Goal: Information Seeking & Learning: Find specific fact

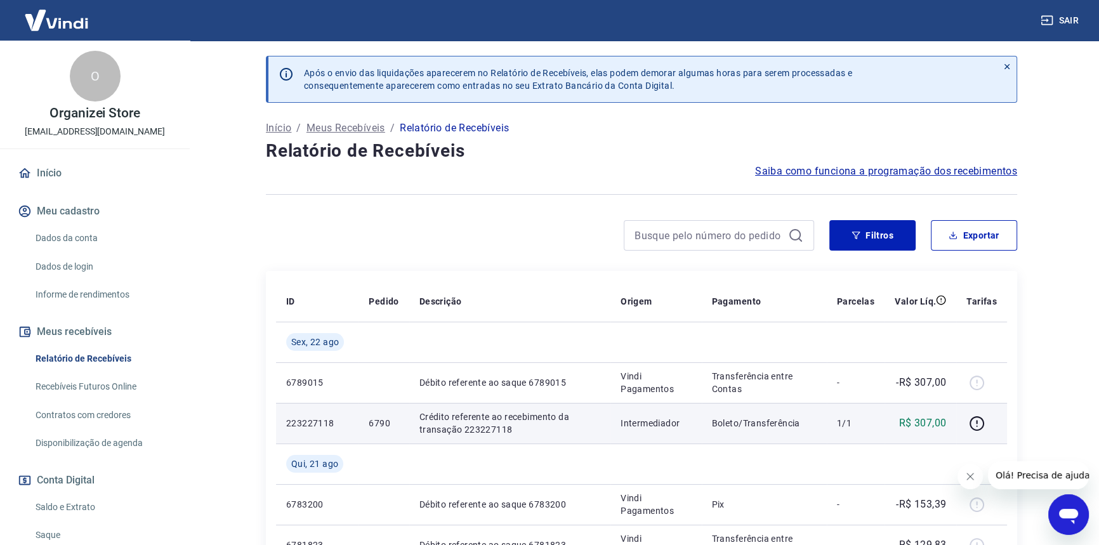
click at [381, 417] on p "6790" at bounding box center [384, 423] width 30 height 13
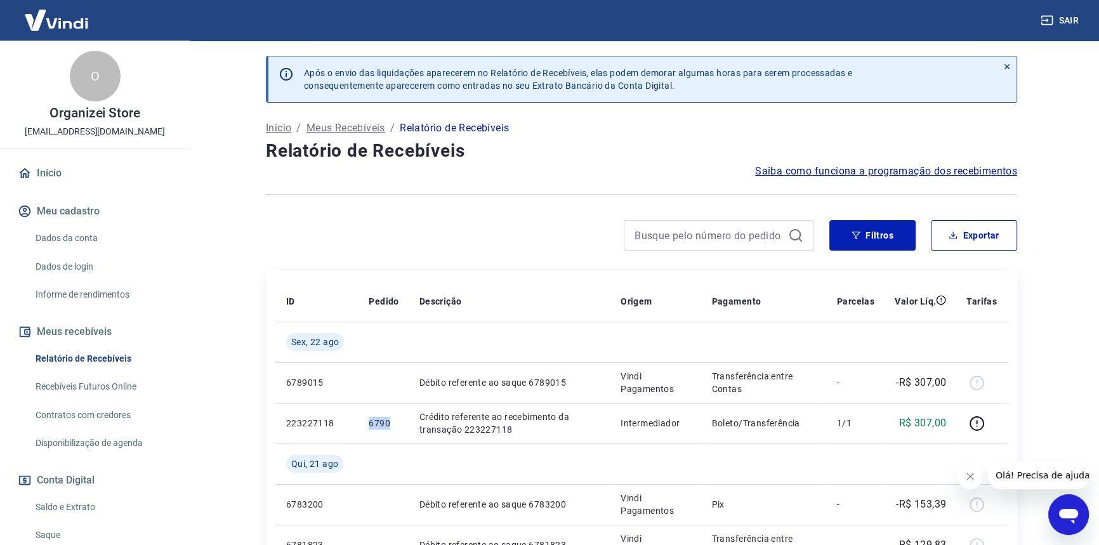
copy p "6790"
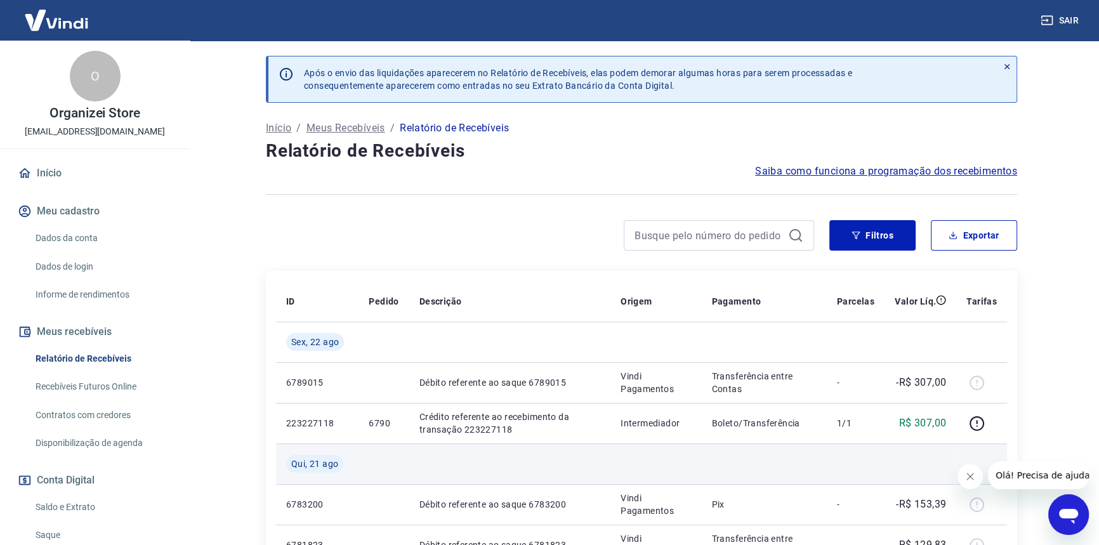
click at [784, 467] on td at bounding box center [764, 464] width 125 height 41
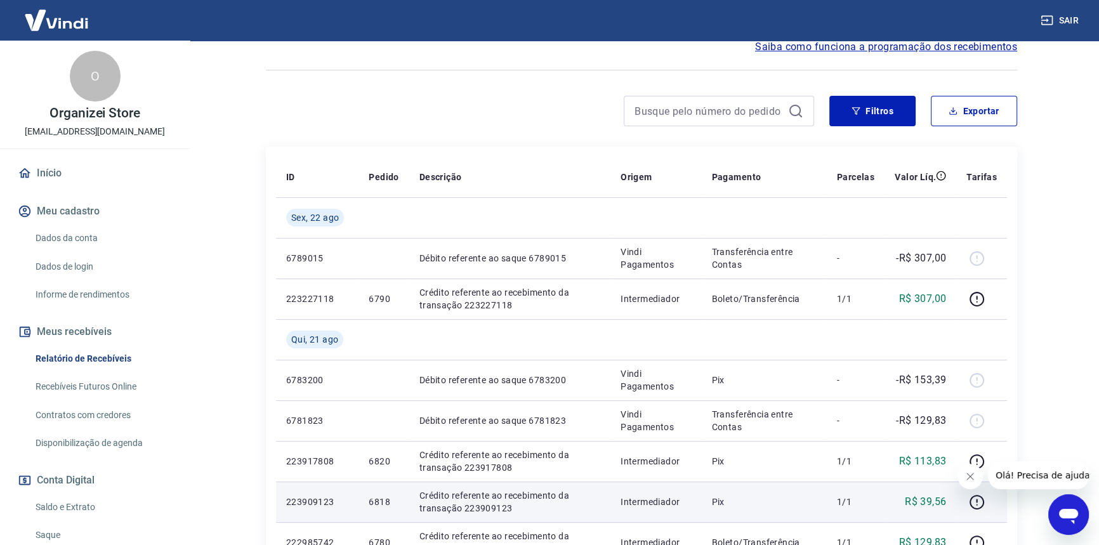
scroll to position [173, 0]
